Goal: Task Accomplishment & Management: Use online tool/utility

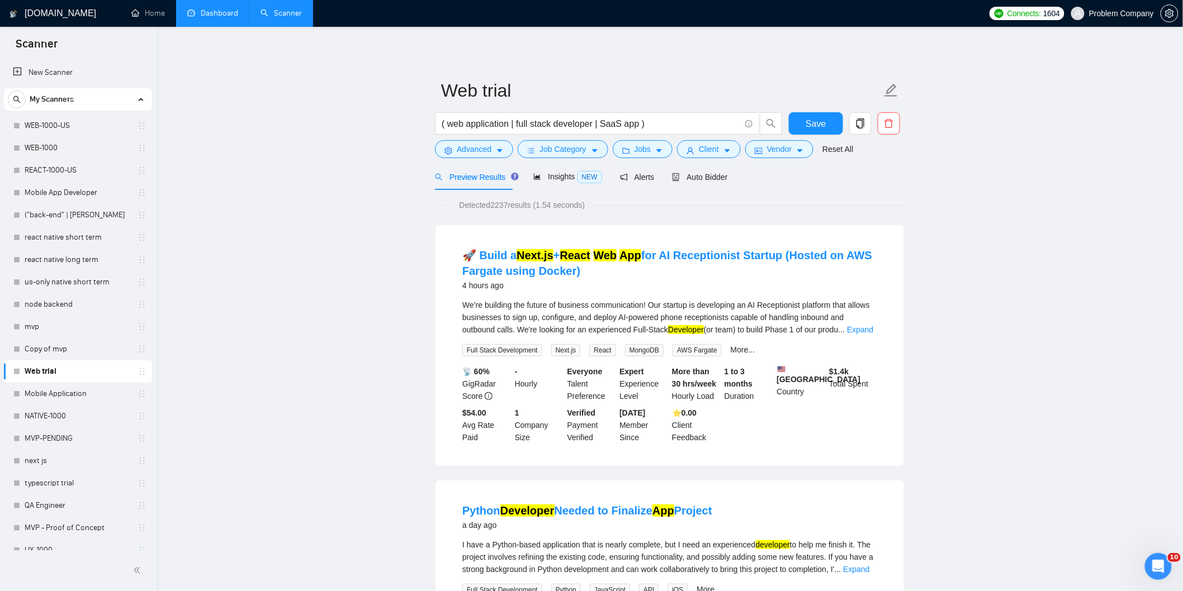
click at [218, 15] on link "Dashboard" at bounding box center [212, 13] width 51 height 10
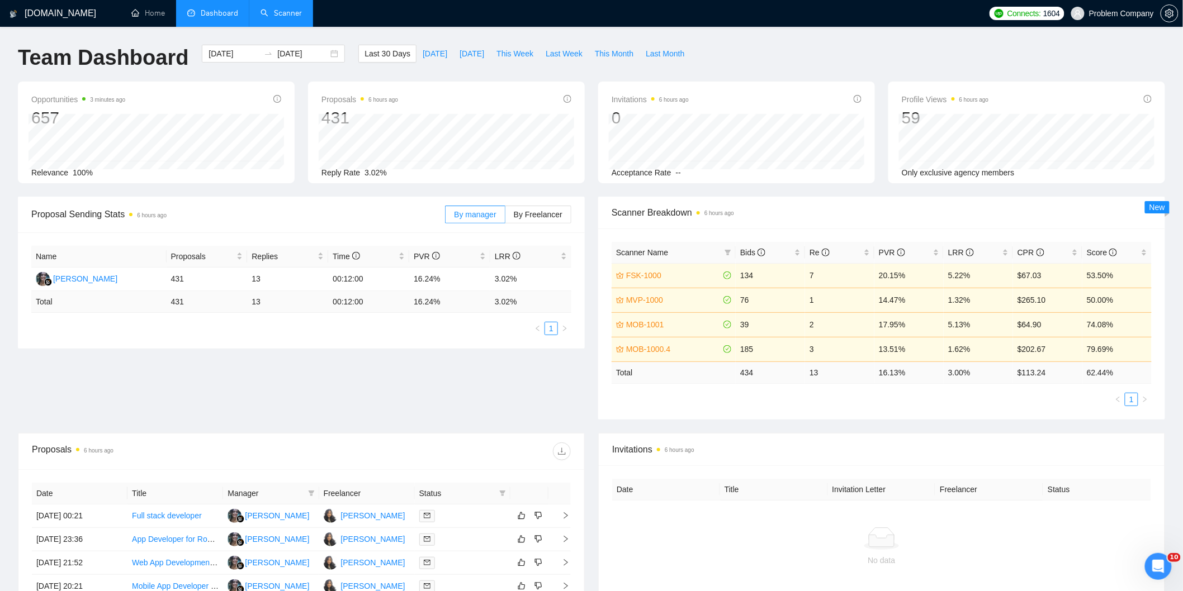
click at [263, 14] on link "Scanner" at bounding box center [280, 13] width 41 height 10
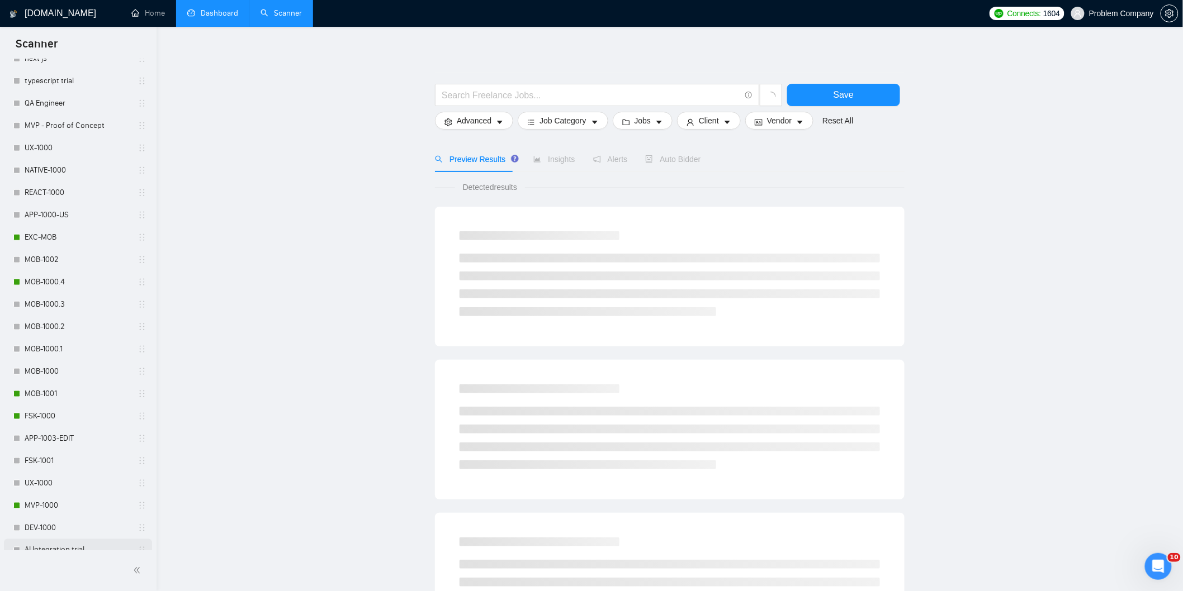
scroll to position [480, 0]
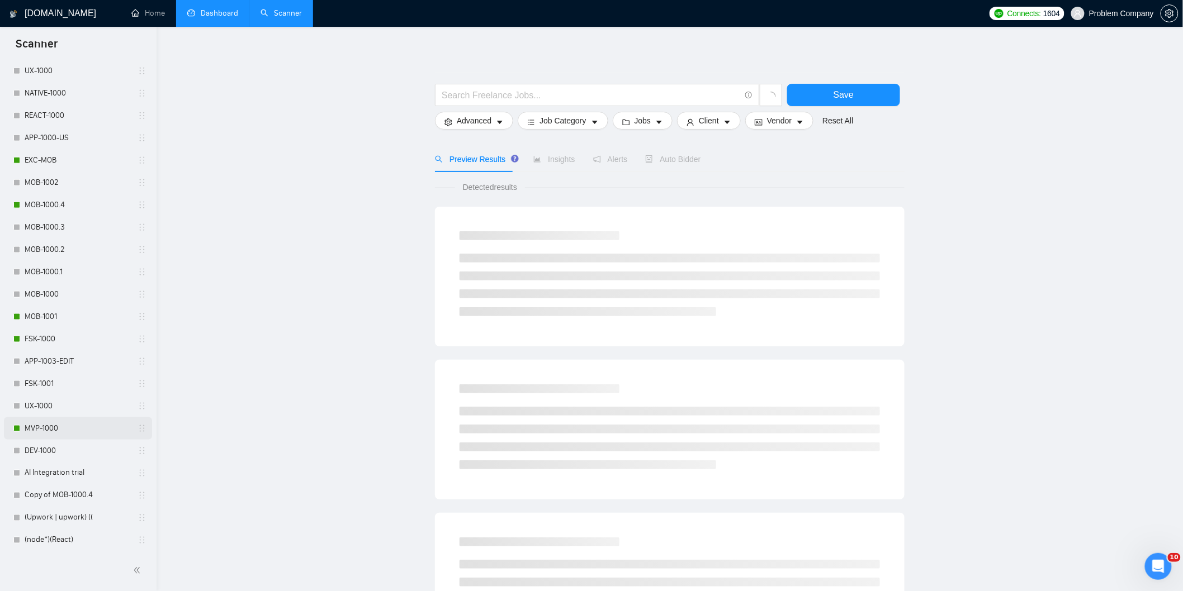
drag, startPoint x: 65, startPoint y: 424, endPoint x: 70, endPoint y: 431, distance: 8.8
click at [65, 425] on link "MVP-1000" at bounding box center [78, 428] width 106 height 22
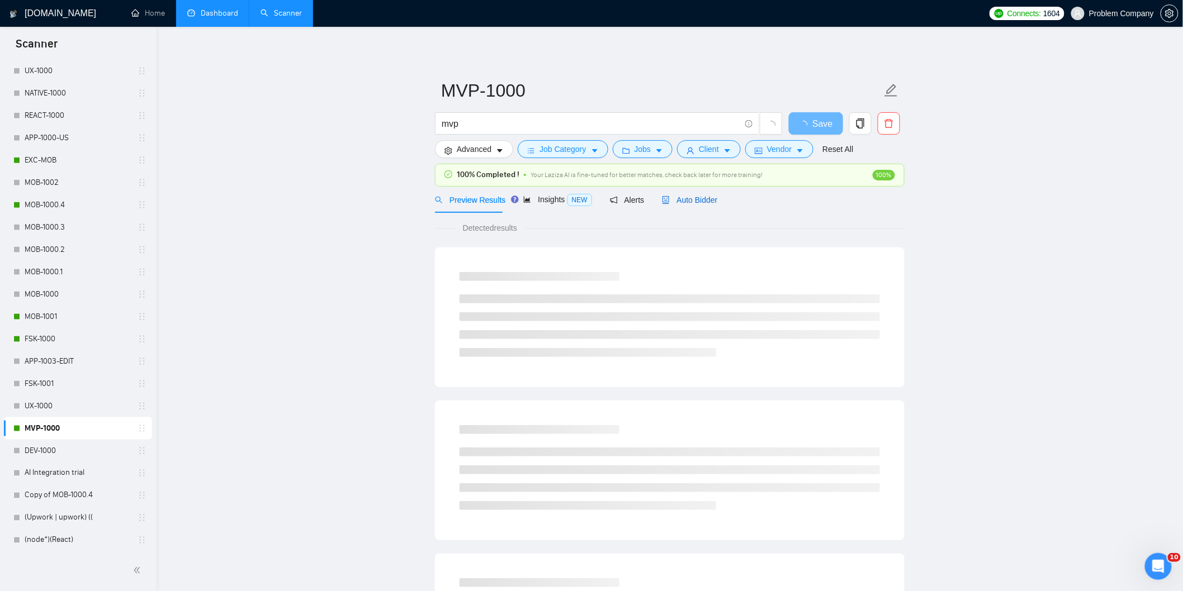
click at [713, 203] on span "Auto Bidder" at bounding box center [689, 200] width 55 height 9
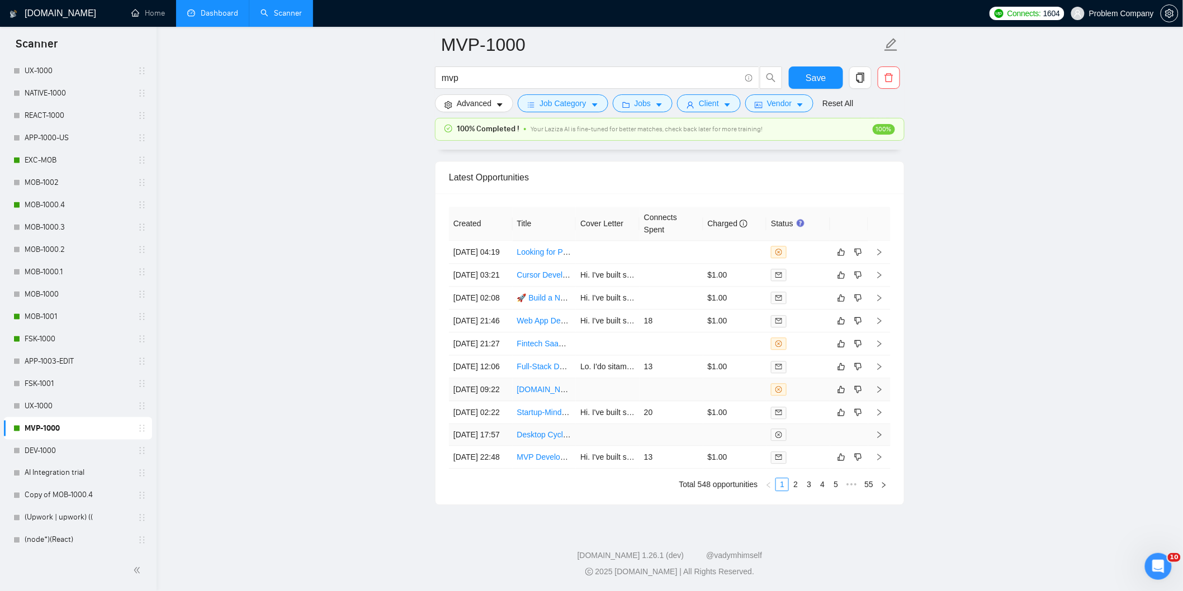
scroll to position [2804, 0]
click at [795, 487] on link "2" at bounding box center [795, 484] width 12 height 12
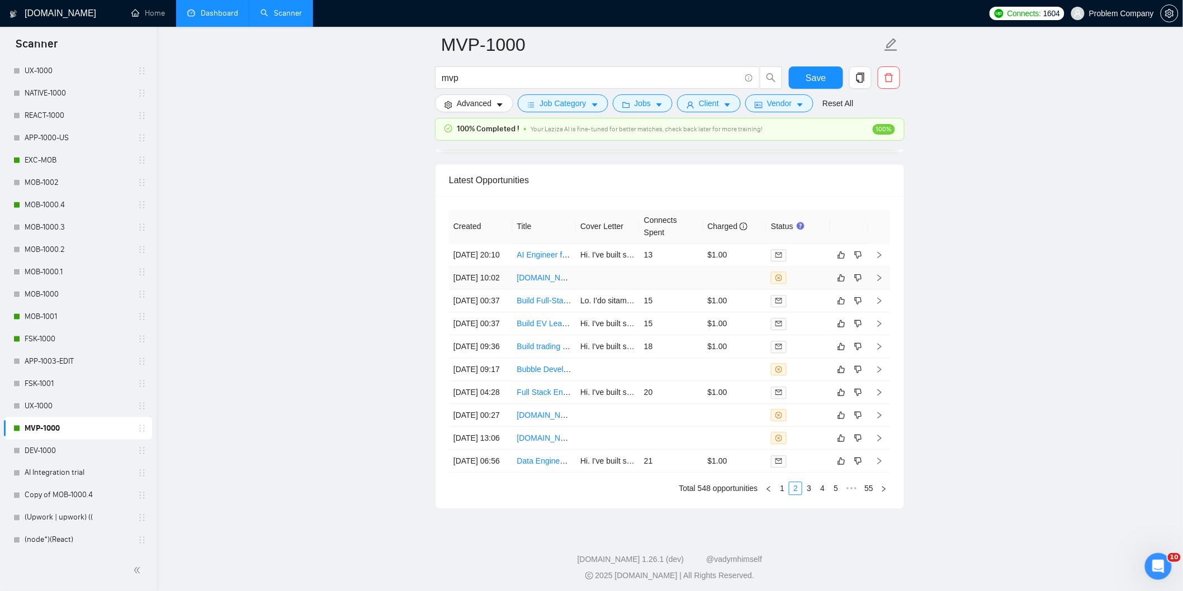
click at [491, 289] on td "[DATE] 10:02" at bounding box center [481, 278] width 64 height 23
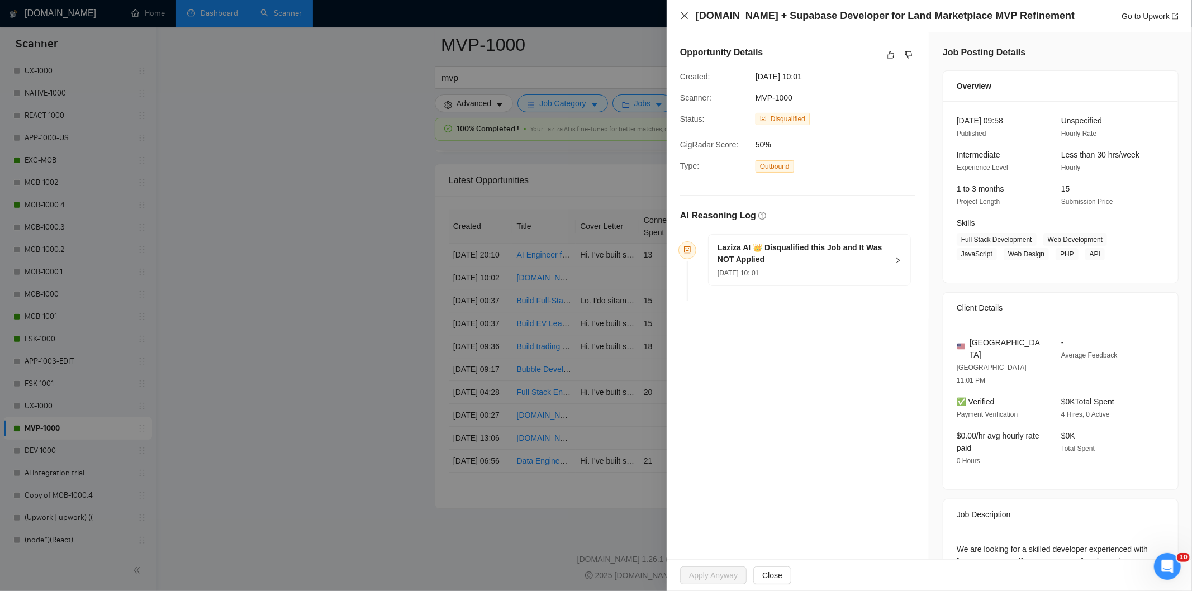
click at [681, 15] on icon "close" at bounding box center [684, 15] width 9 height 9
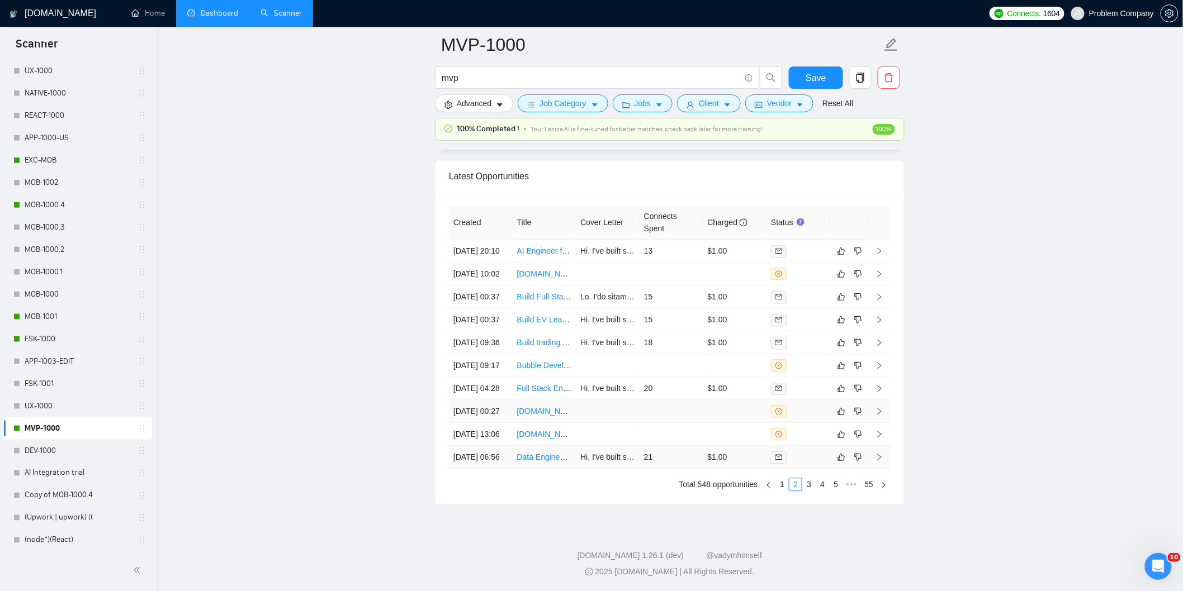
scroll to position [2804, 0]
click at [783, 485] on link "1" at bounding box center [782, 484] width 12 height 12
